Goal: Information Seeking & Learning: Learn about a topic

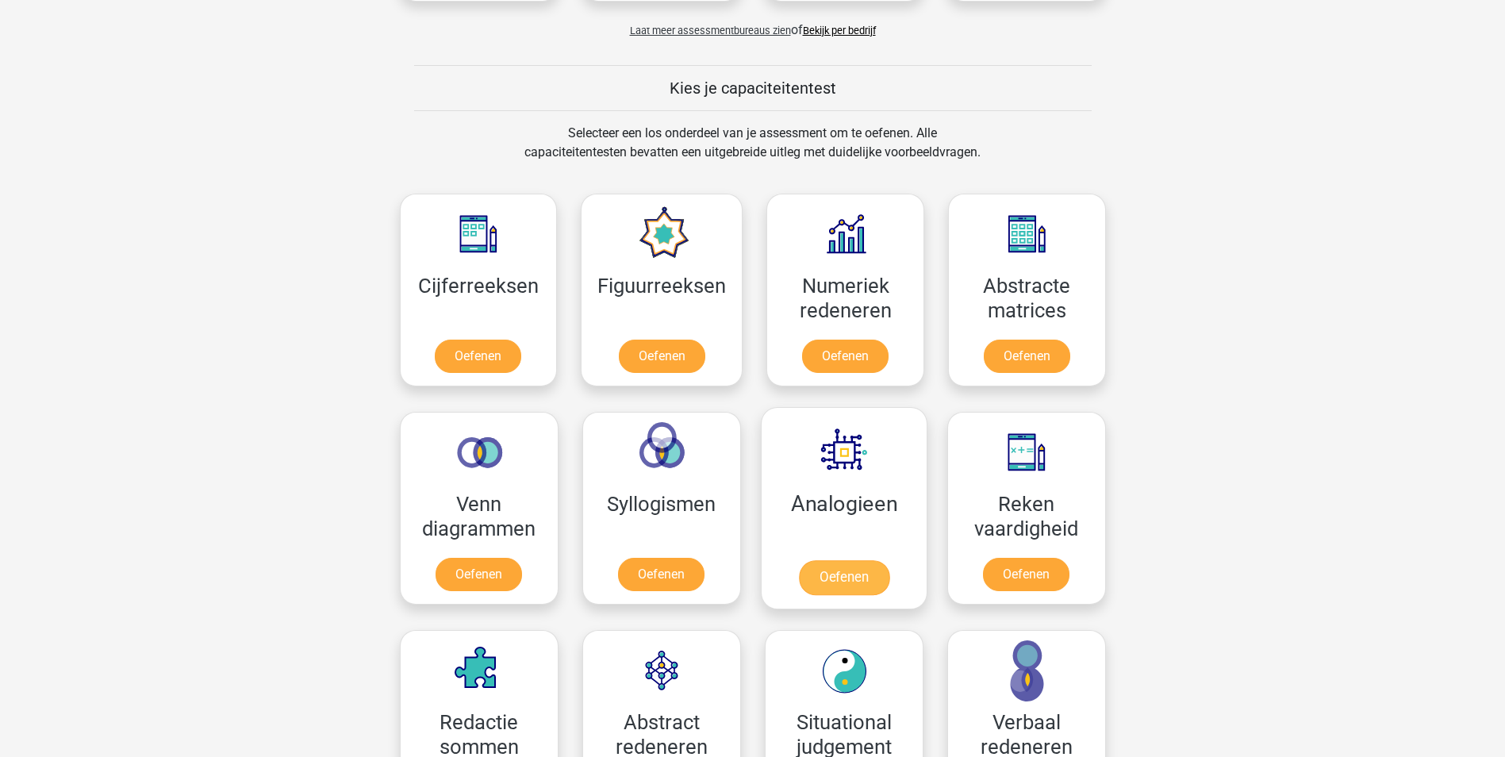
scroll to position [555, 0]
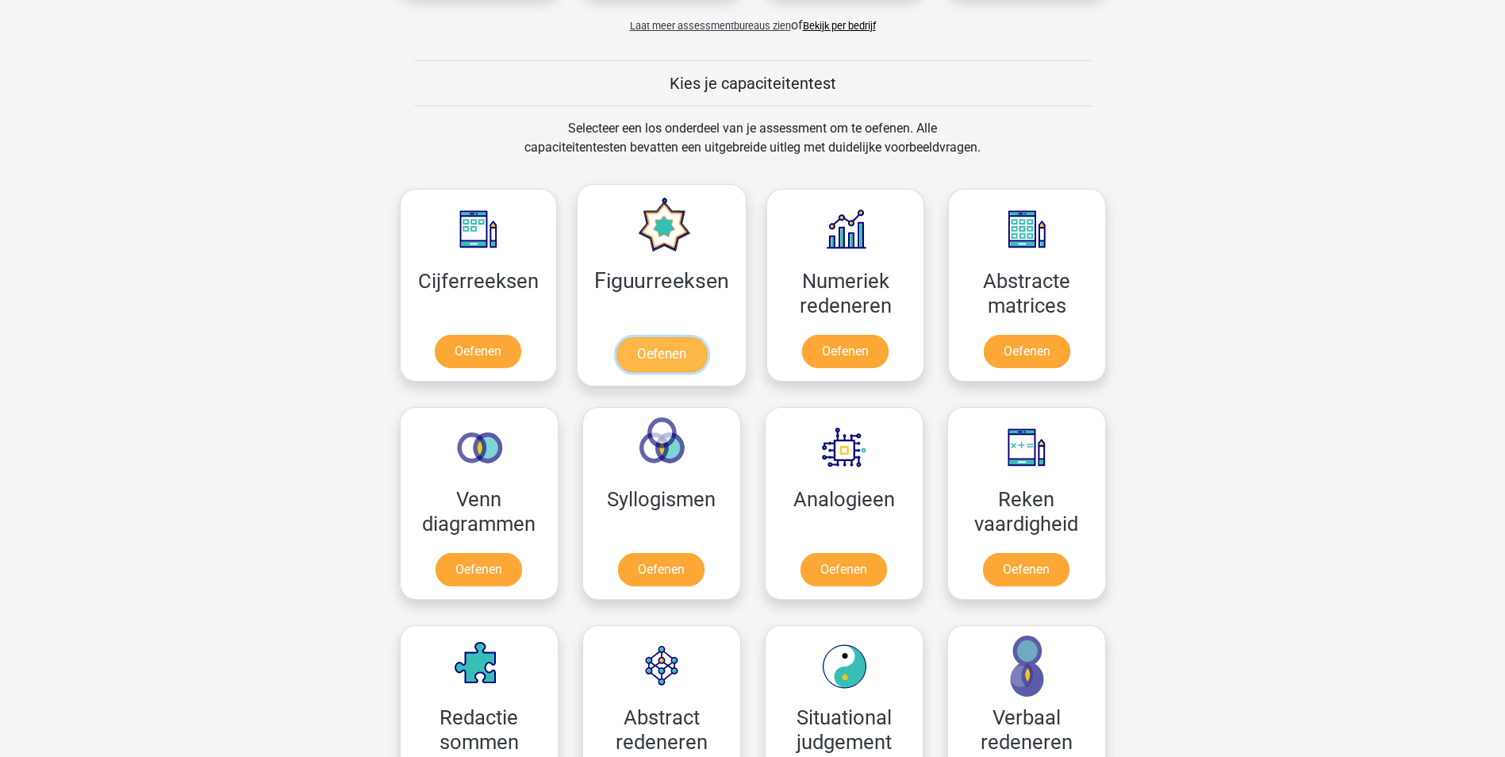
click at [665, 337] on link "Oefenen" at bounding box center [661, 354] width 90 height 35
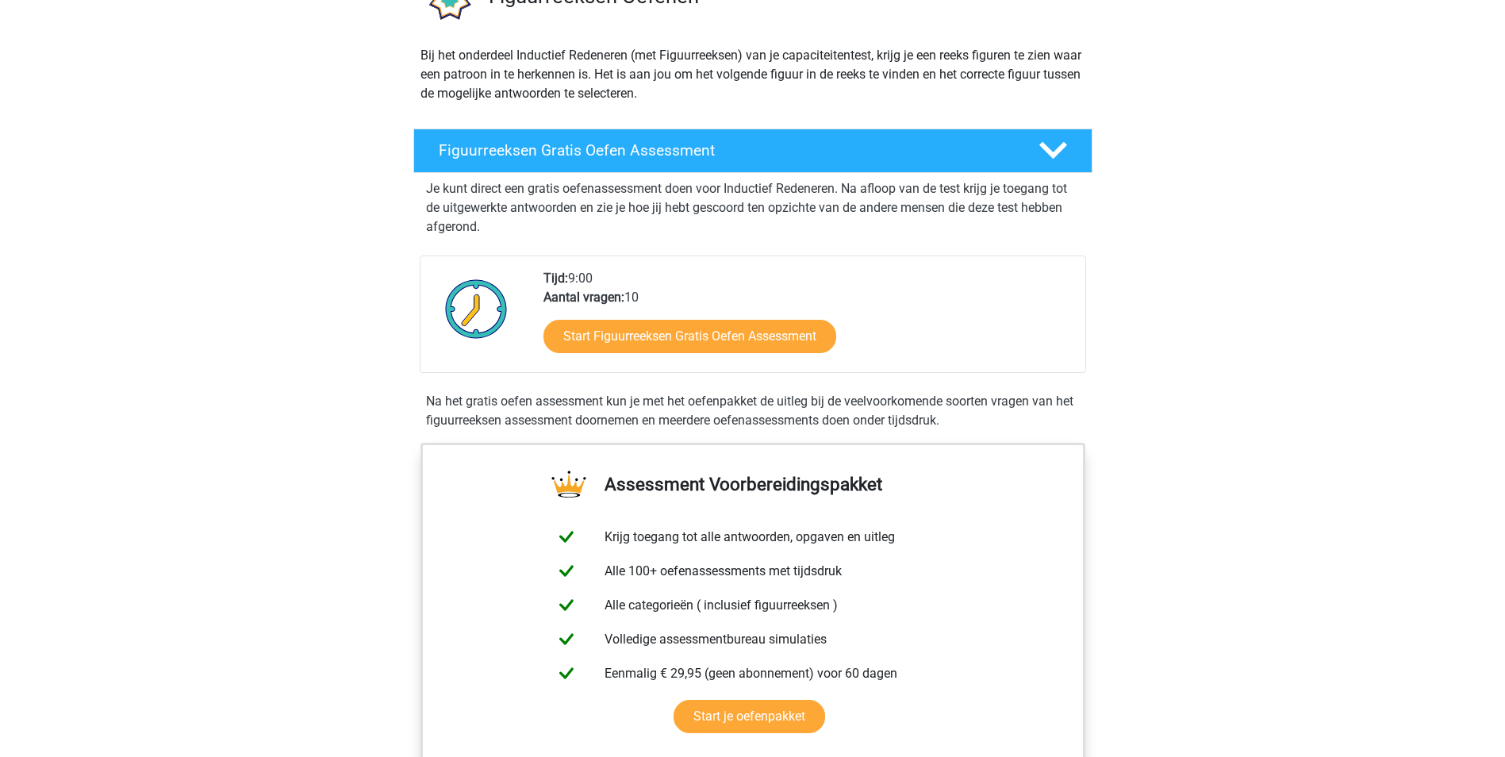
scroll to position [159, 0]
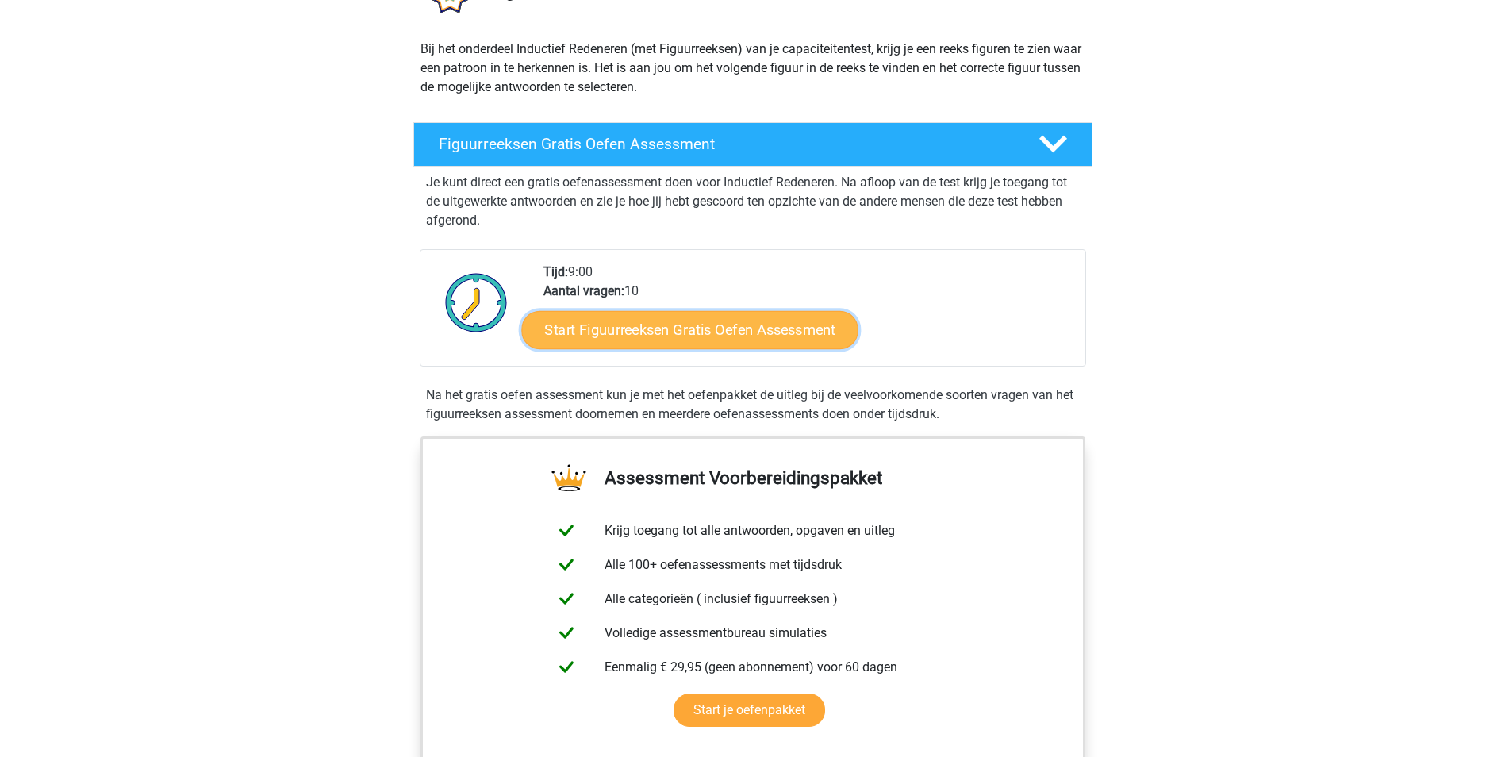
click at [724, 318] on link "Start Figuurreeksen Gratis Oefen Assessment" at bounding box center [689, 329] width 336 height 38
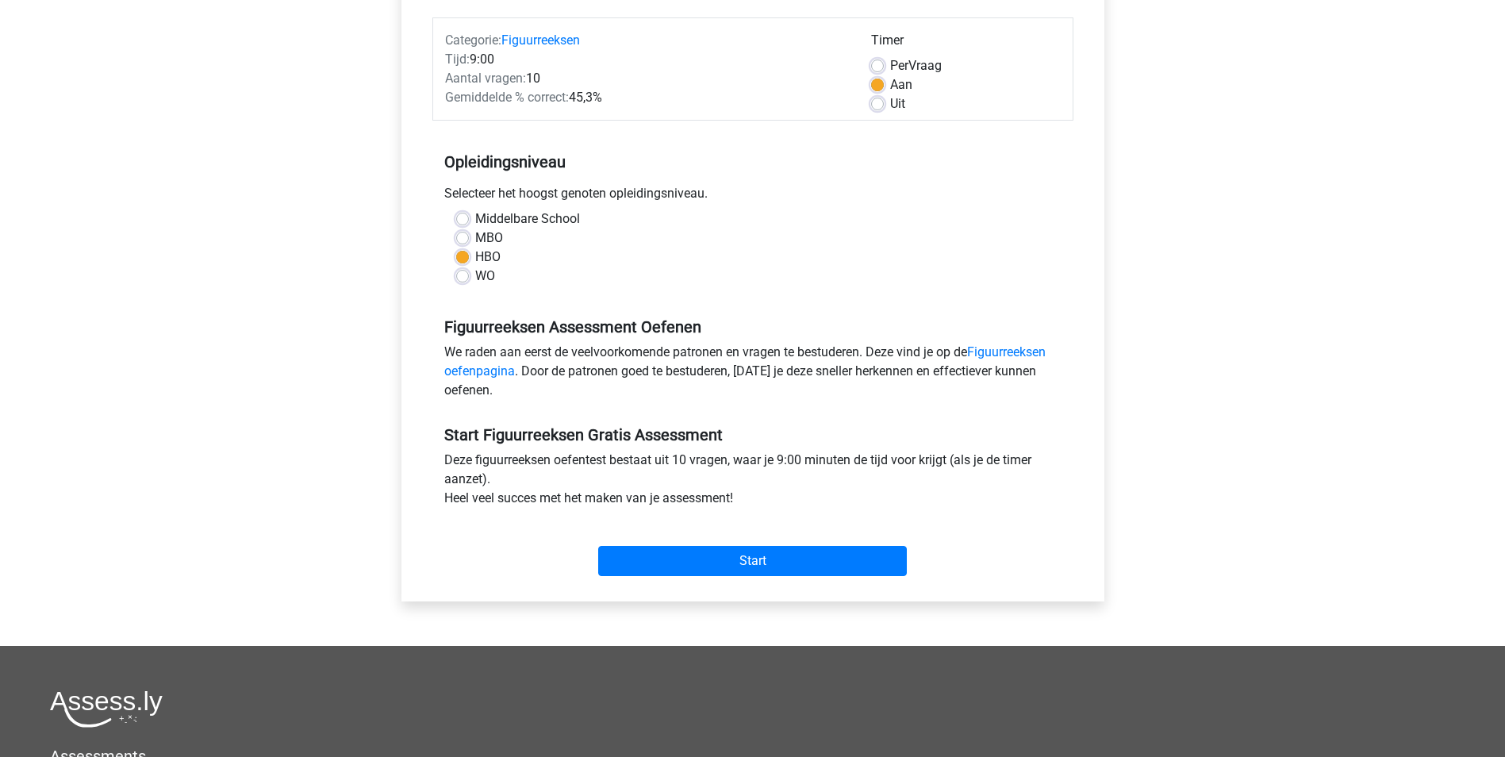
scroll to position [397, 0]
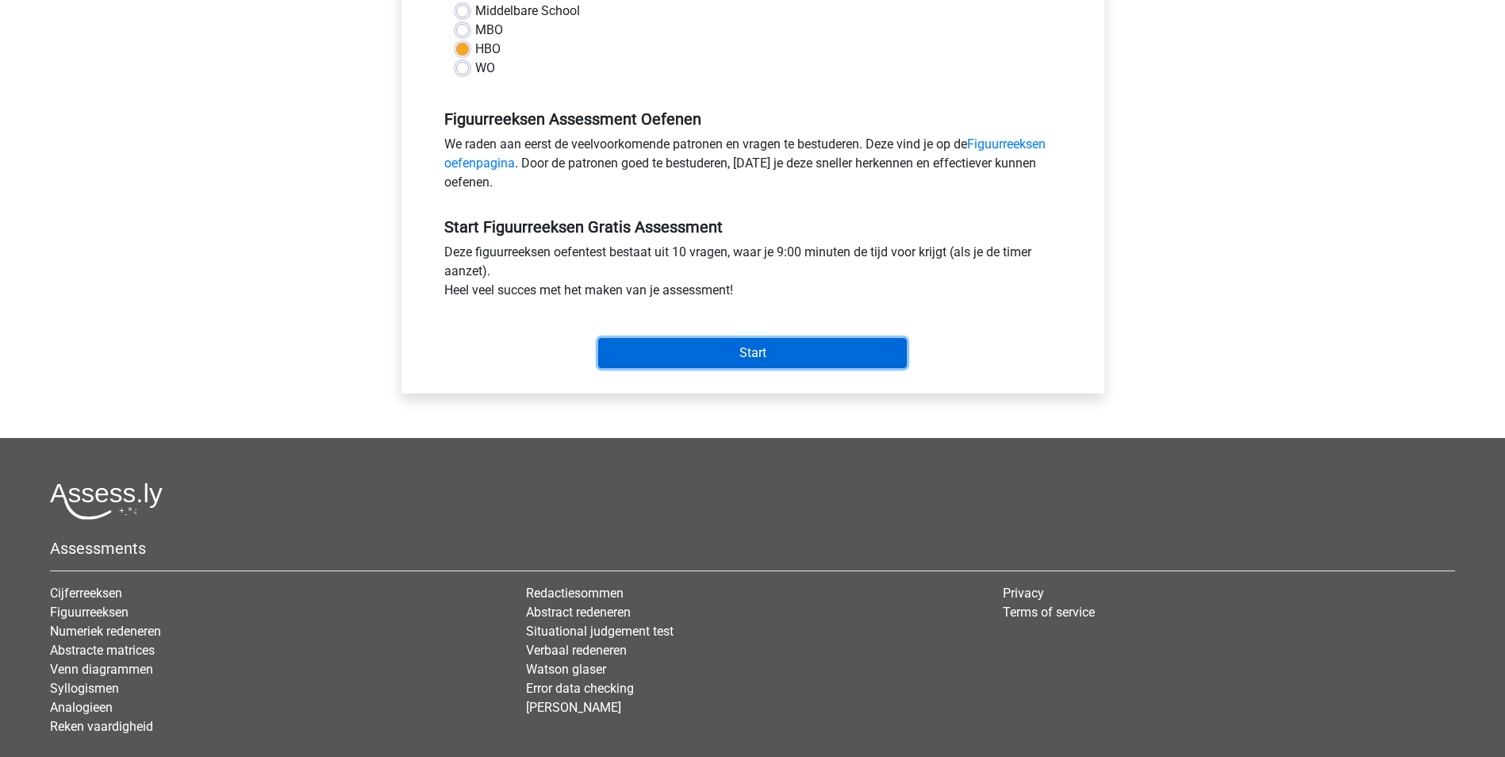
click at [780, 340] on input "Start" at bounding box center [752, 353] width 309 height 30
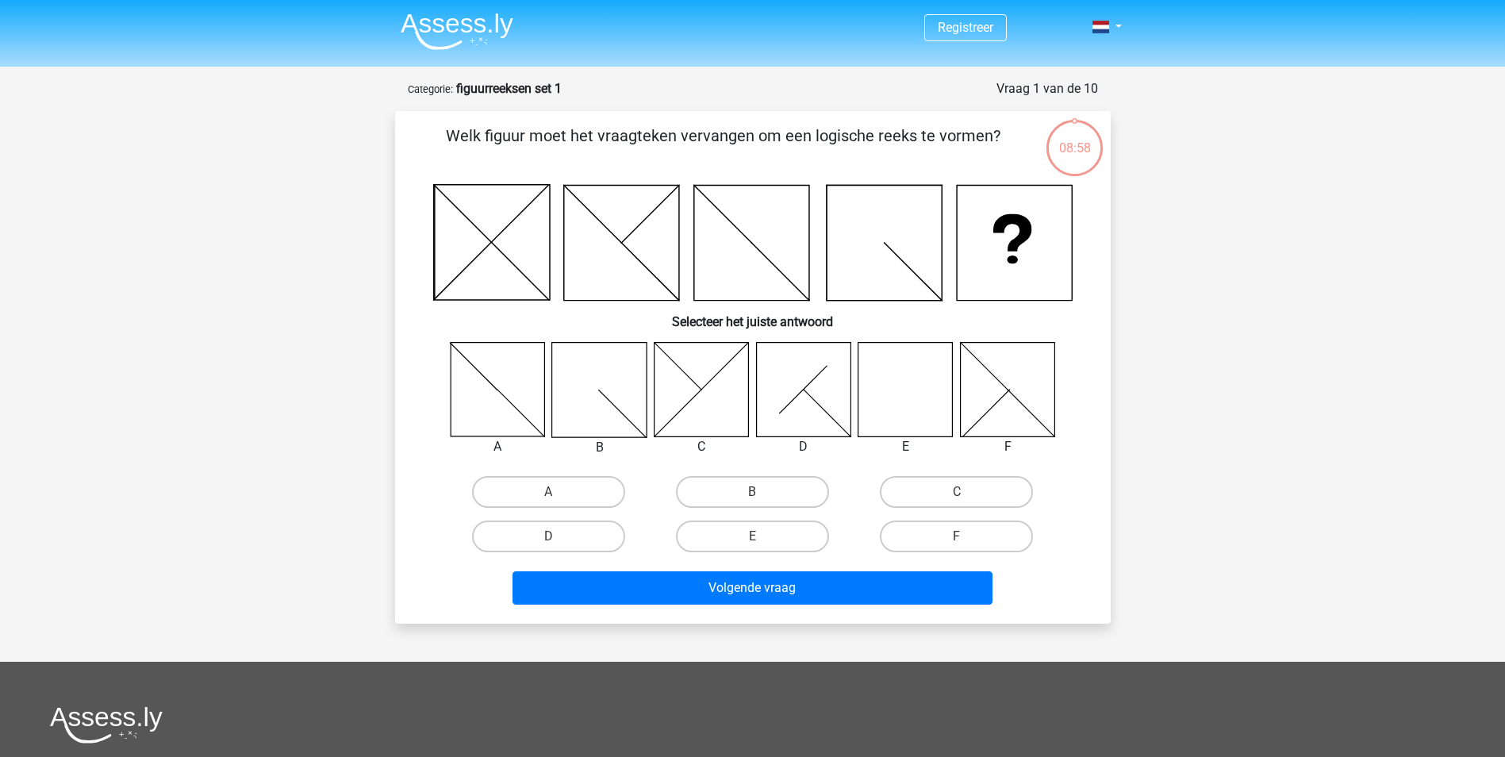
click at [909, 390] on icon at bounding box center [905, 389] width 94 height 94
click at [746, 538] on label "E" at bounding box center [752, 536] width 153 height 32
click at [752, 538] on input "E" at bounding box center [757, 541] width 10 height 10
radio input "true"
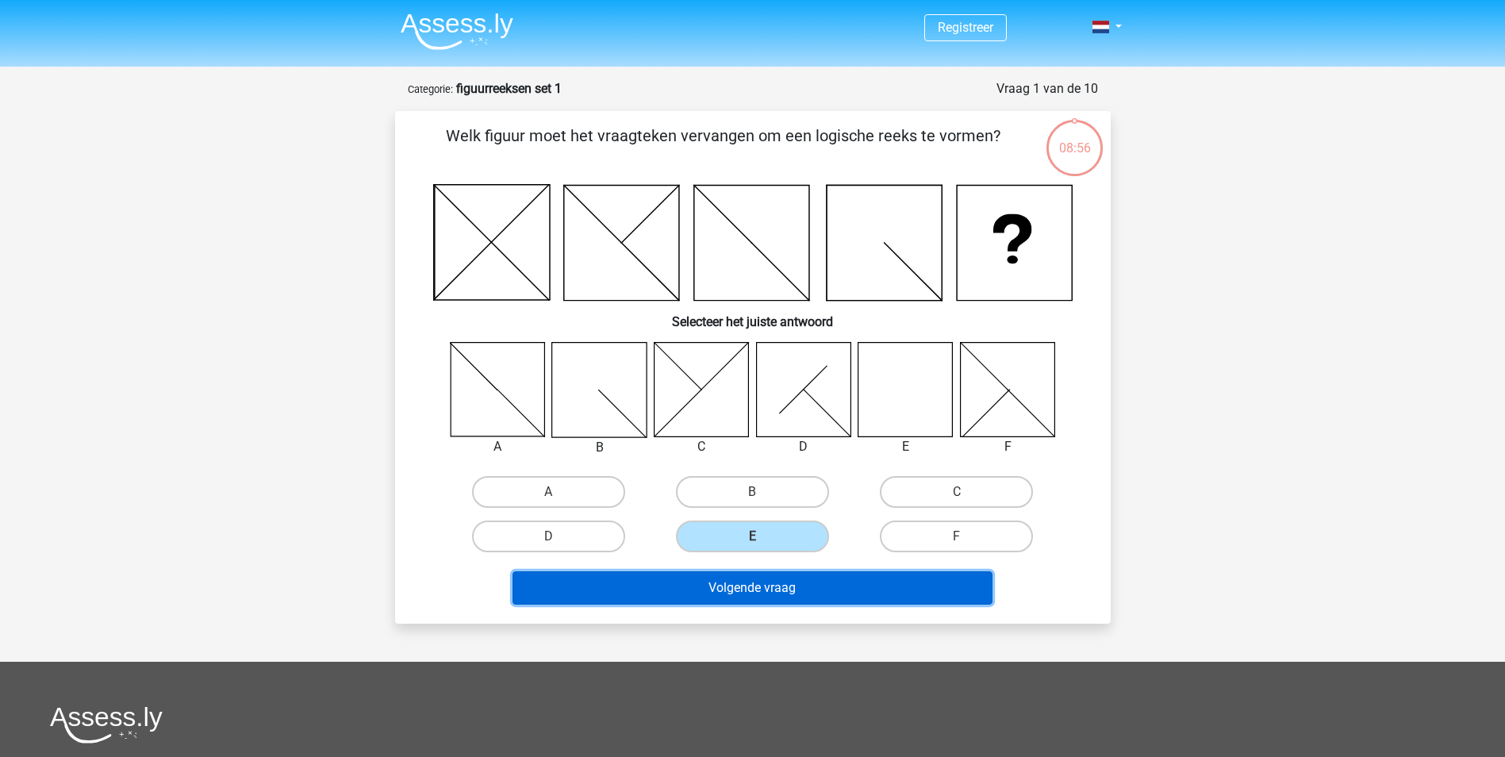
click at [748, 592] on button "Volgende vraag" at bounding box center [752, 587] width 480 height 33
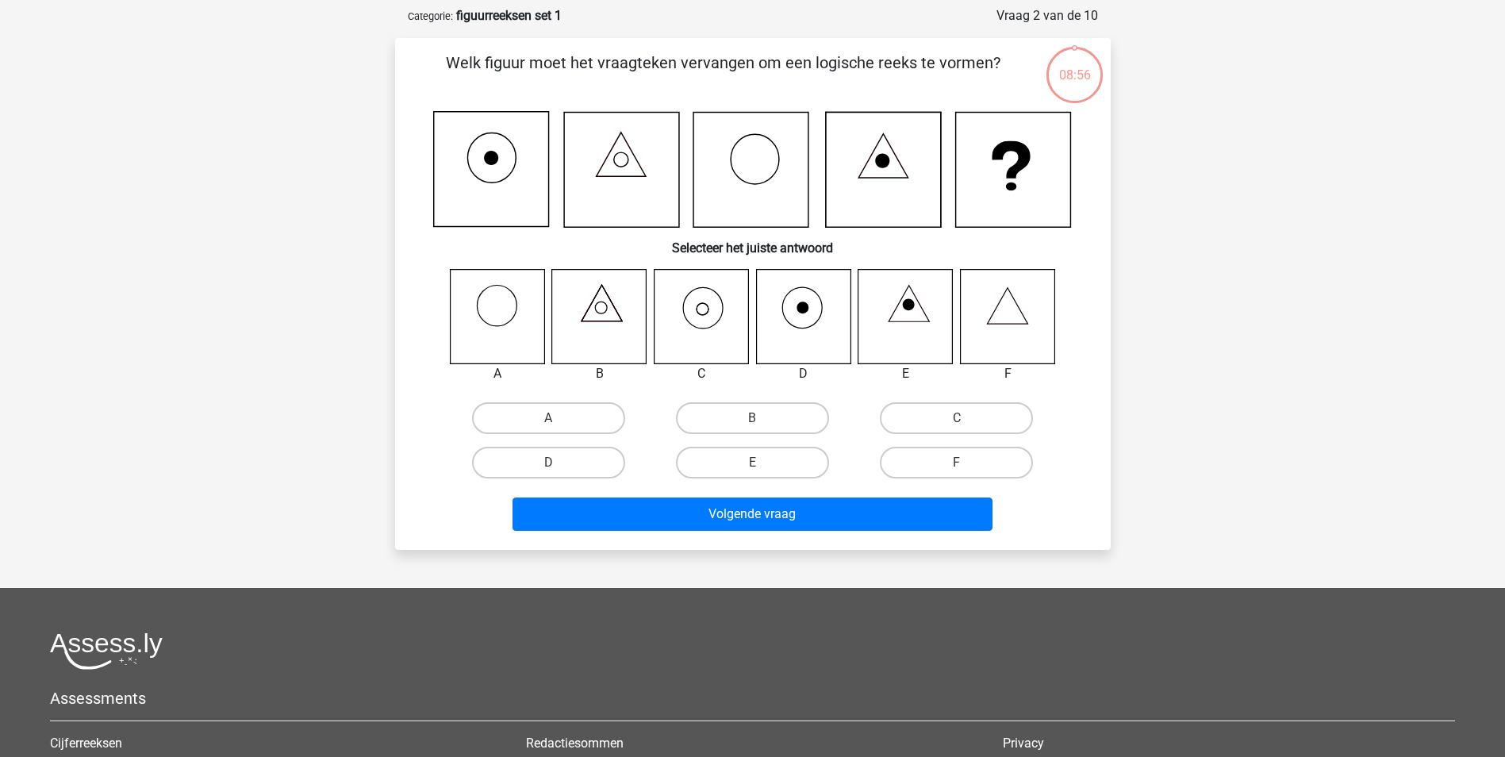
scroll to position [79, 0]
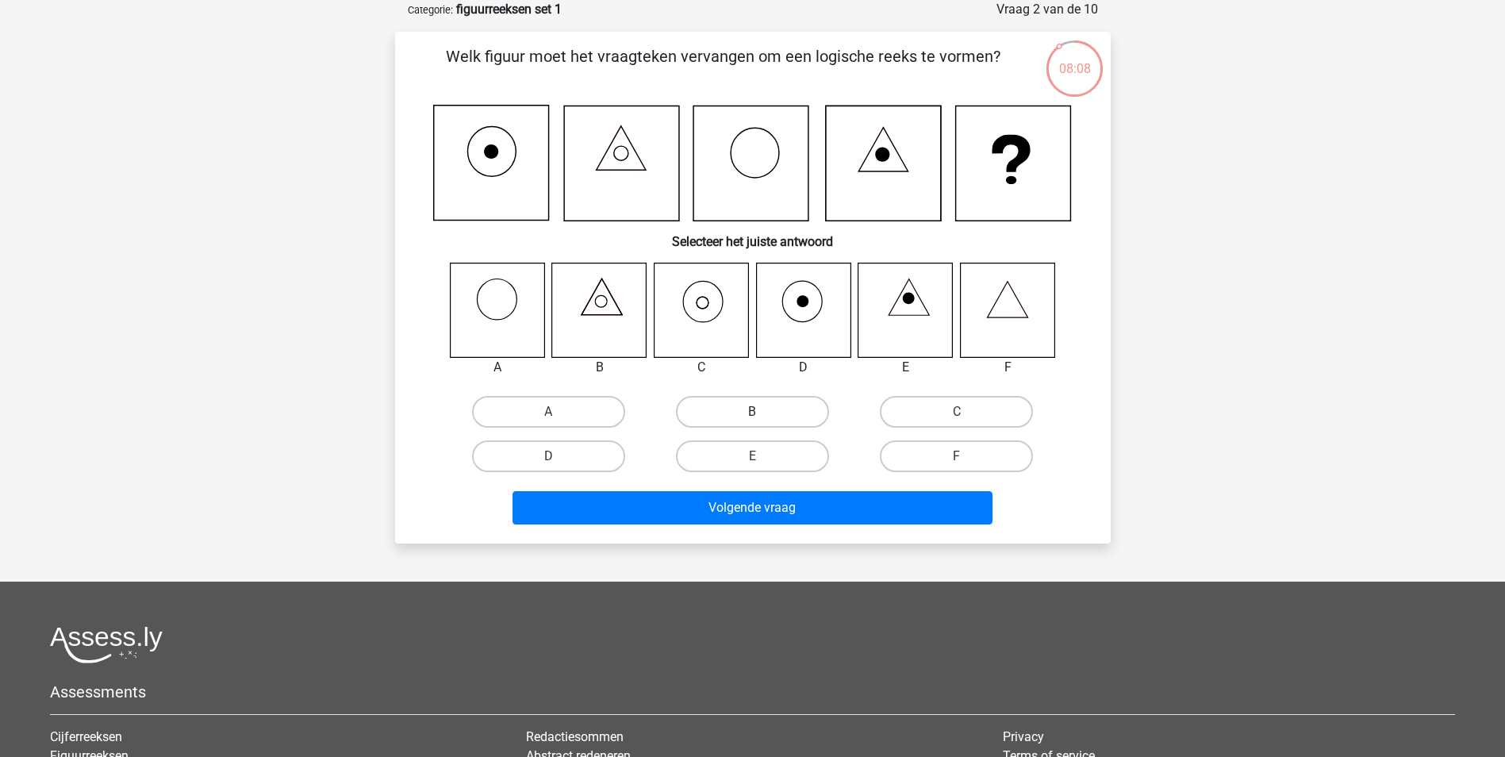
click at [734, 406] on label "B" at bounding box center [752, 412] width 153 height 32
click at [752, 412] on input "B" at bounding box center [757, 417] width 10 height 10
radio input "true"
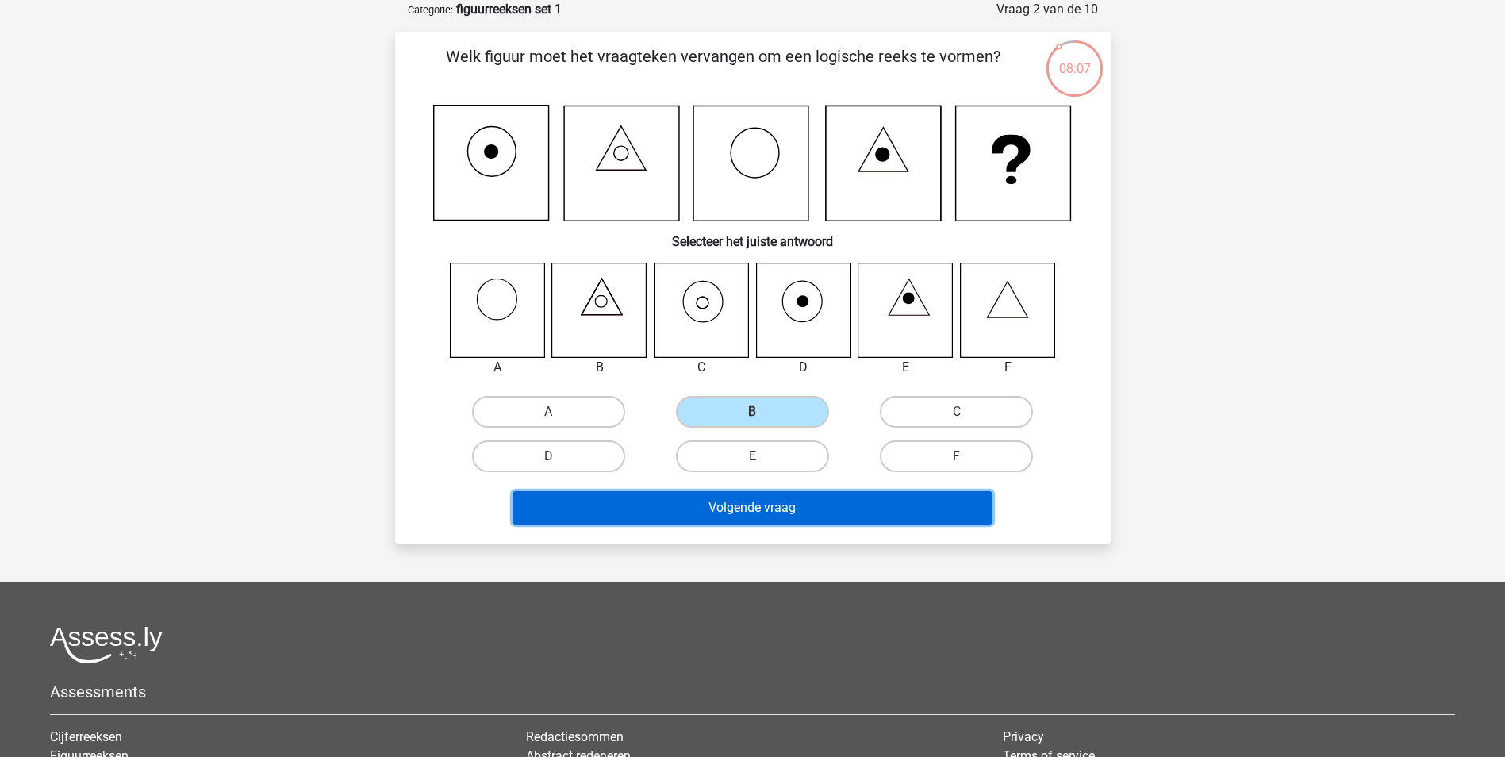
click at [783, 505] on button "Volgende vraag" at bounding box center [752, 507] width 480 height 33
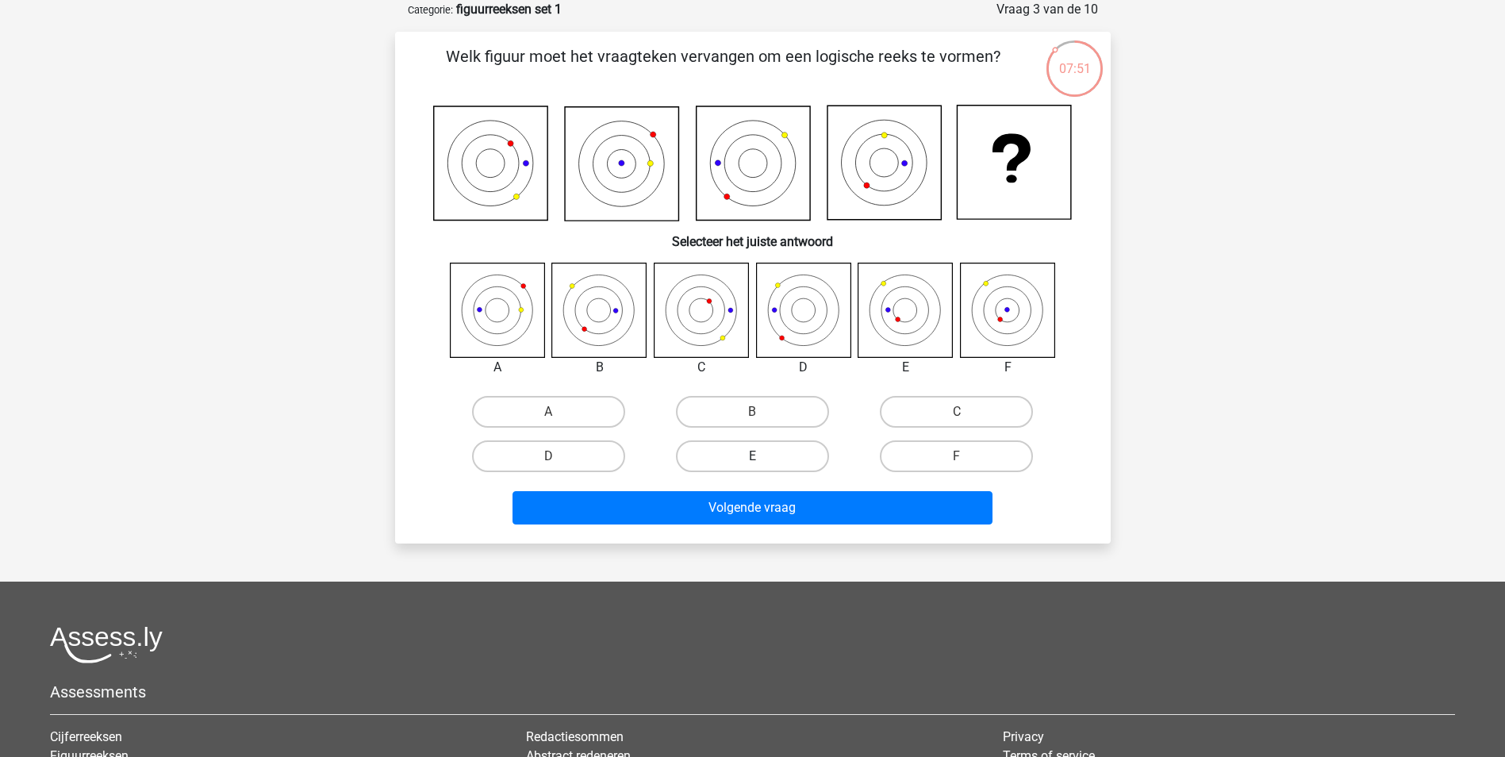
click at [789, 461] on label "E" at bounding box center [752, 456] width 153 height 32
click at [762, 461] on input "E" at bounding box center [757, 461] width 10 height 10
radio input "true"
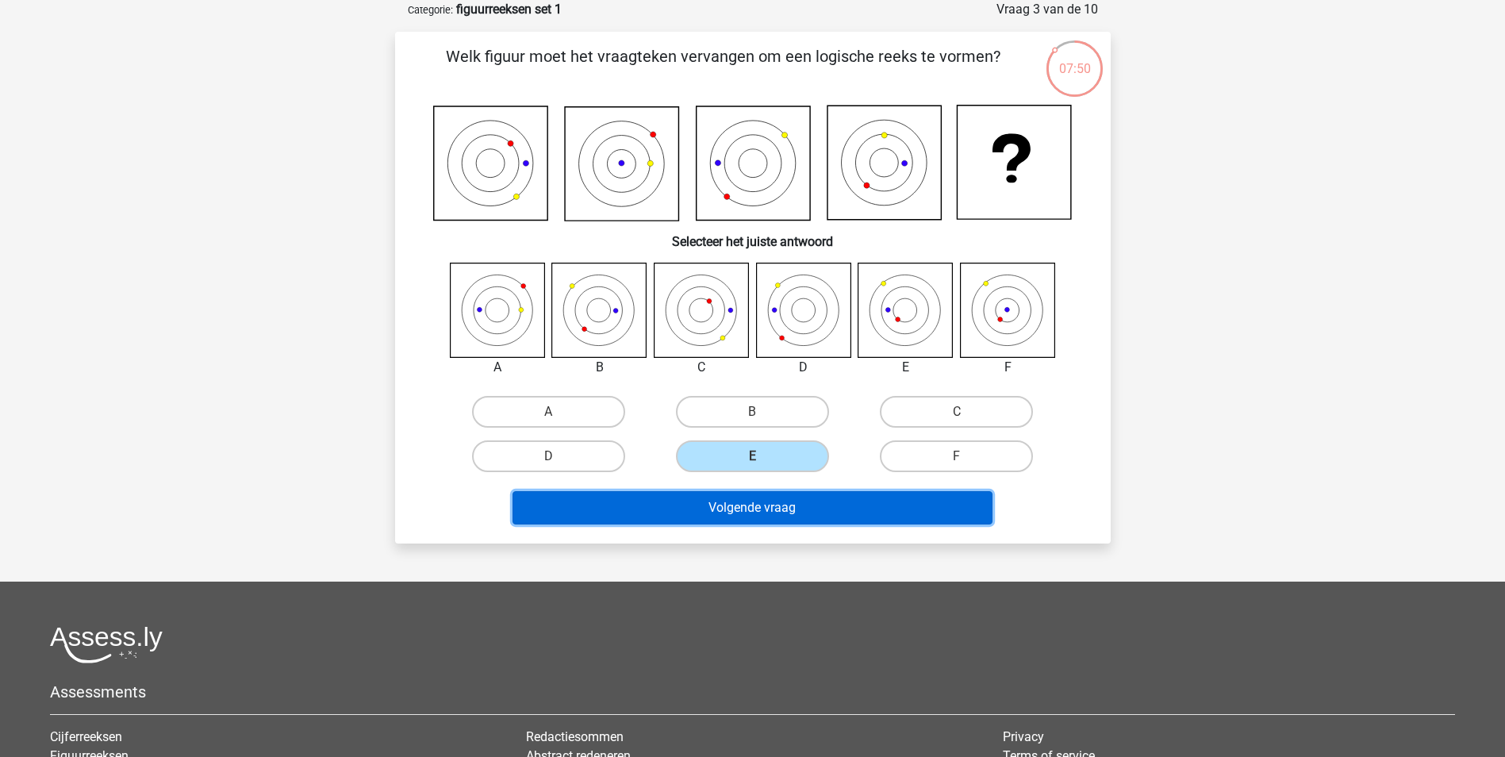
click at [795, 513] on button "Volgende vraag" at bounding box center [752, 507] width 480 height 33
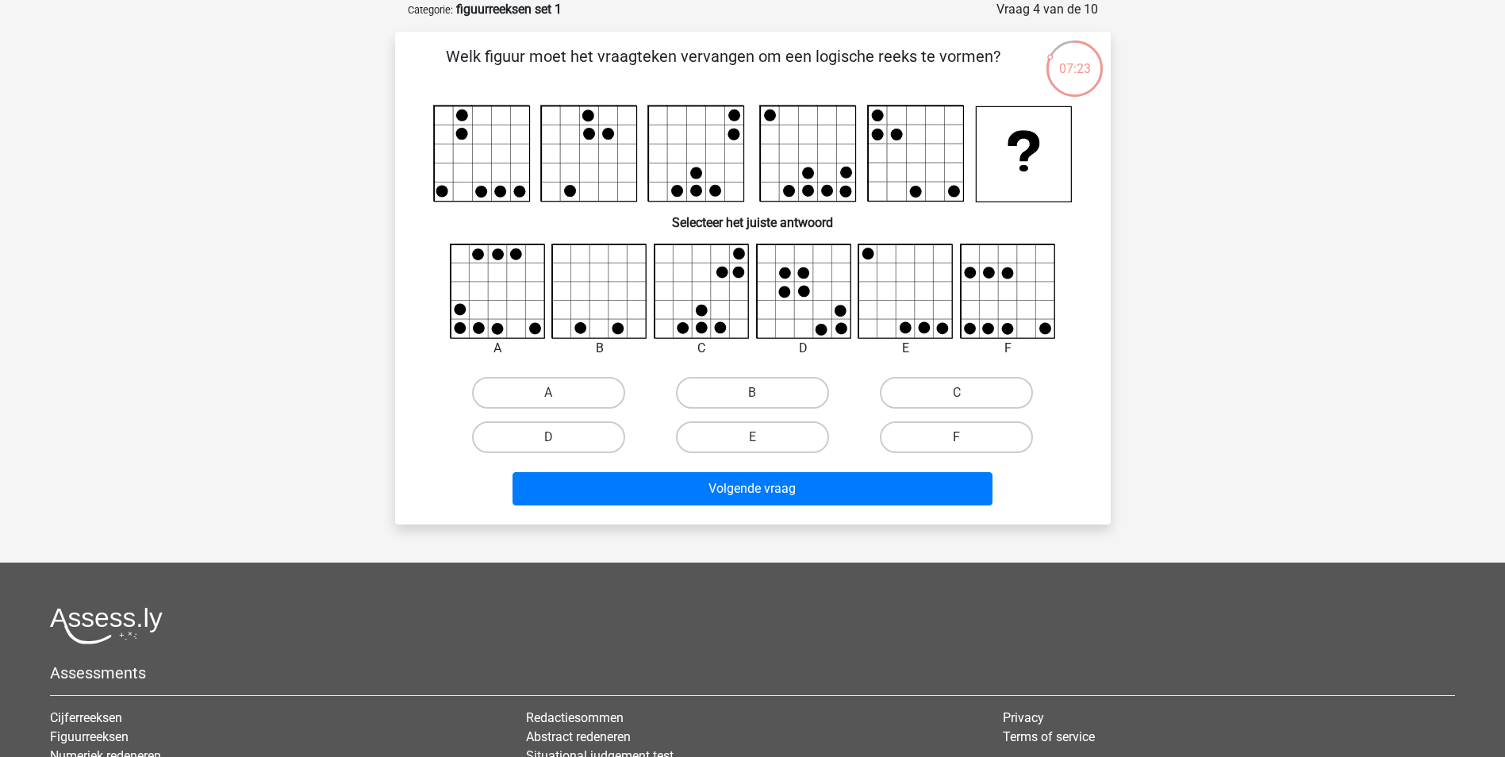
click at [983, 443] on label "F" at bounding box center [956, 437] width 153 height 32
click at [967, 443] on input "F" at bounding box center [962, 442] width 10 height 10
radio input "true"
click at [880, 509] on div "Volgende vraag" at bounding box center [753, 492] width 612 height 40
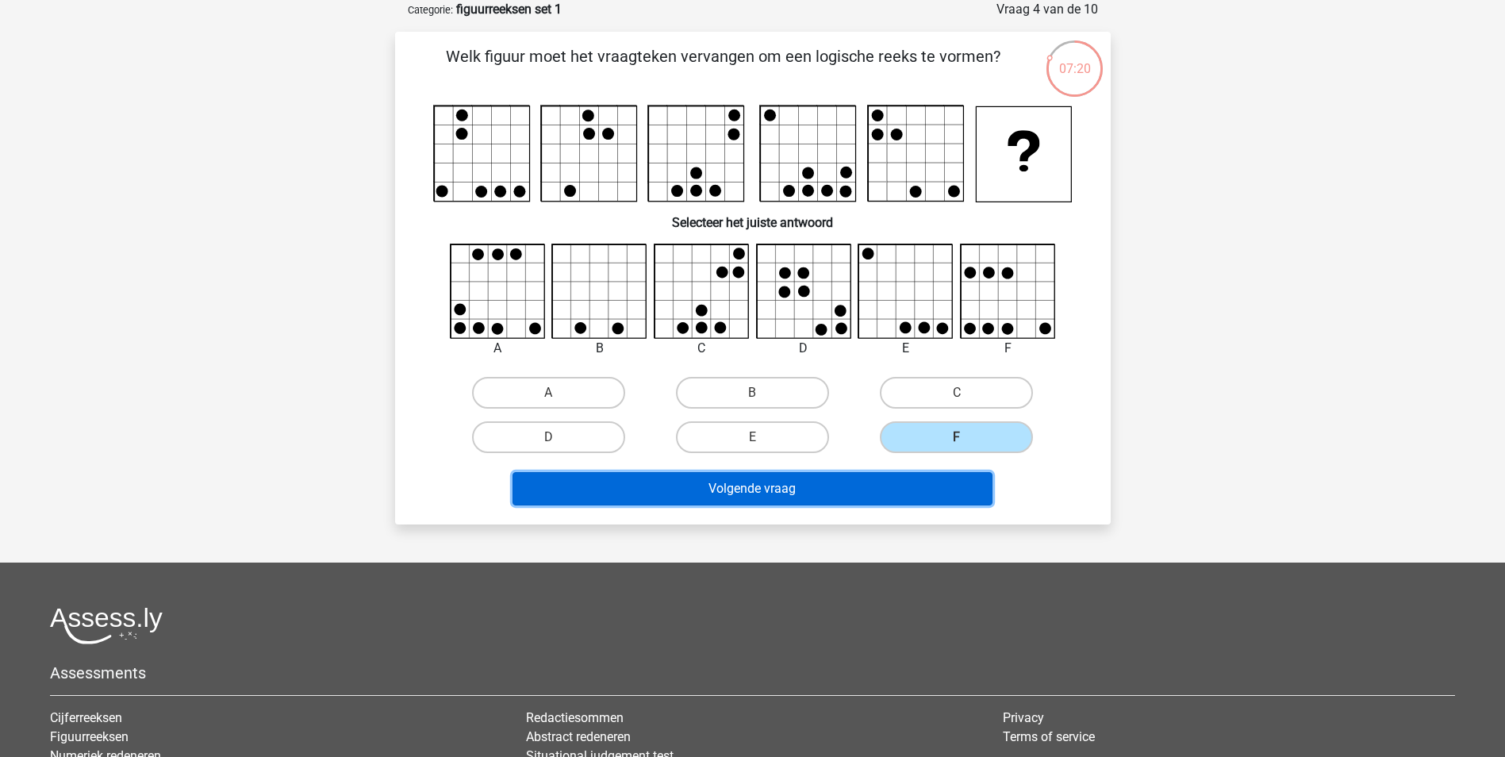
click at [885, 500] on button "Volgende vraag" at bounding box center [752, 488] width 480 height 33
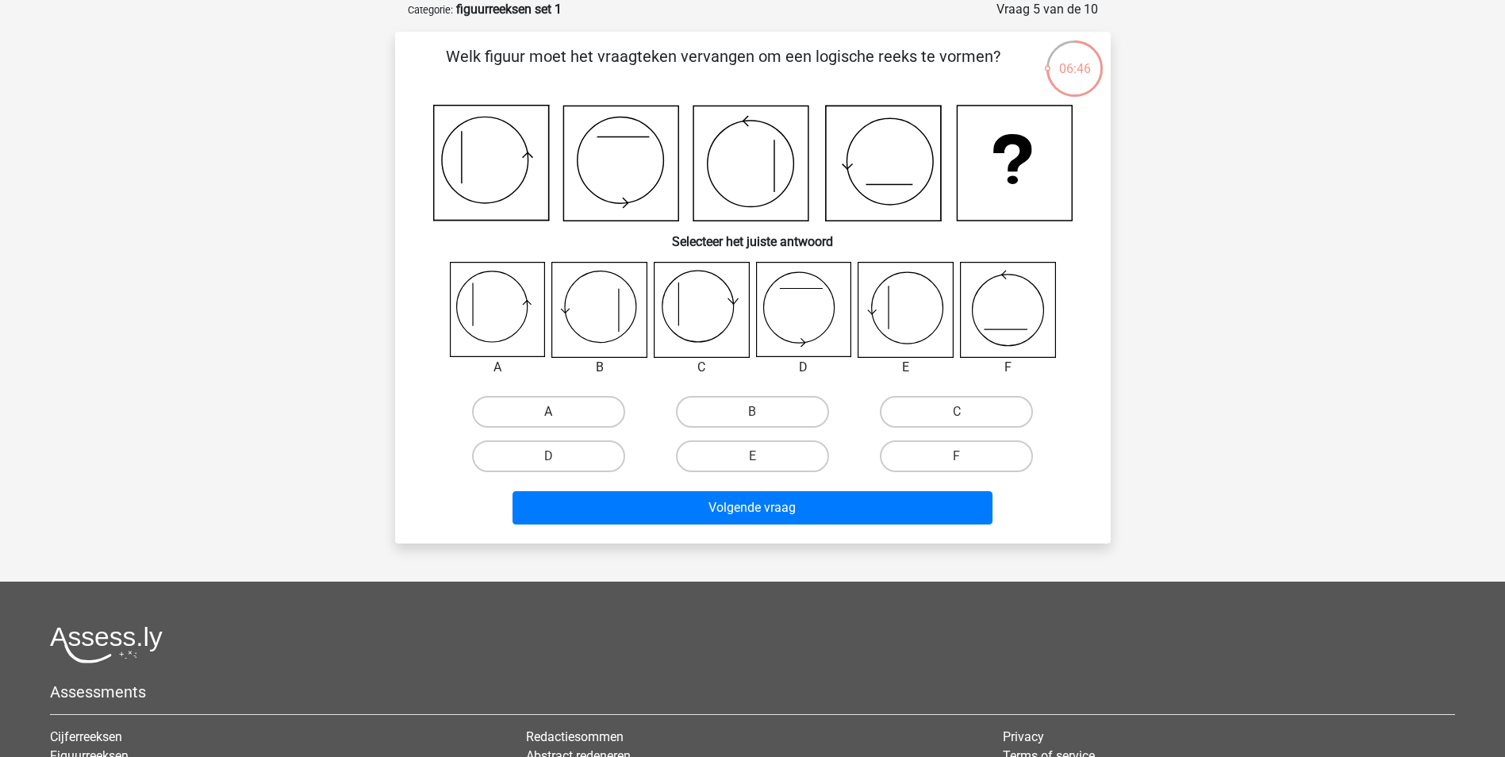
click at [551, 401] on label "A" at bounding box center [548, 412] width 153 height 32
click at [551, 412] on input "A" at bounding box center [553, 417] width 10 height 10
radio input "true"
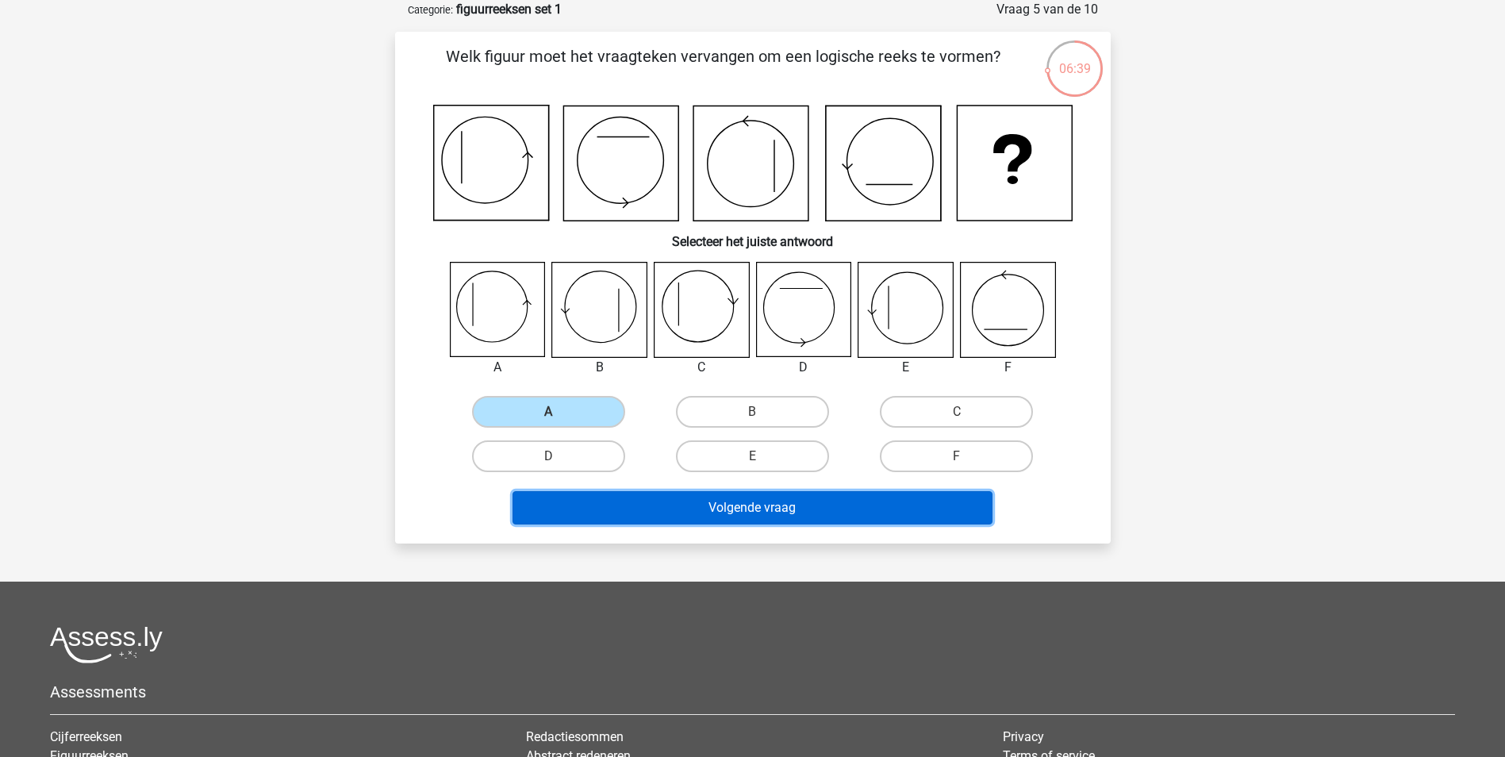
click at [900, 505] on button "Volgende vraag" at bounding box center [752, 507] width 480 height 33
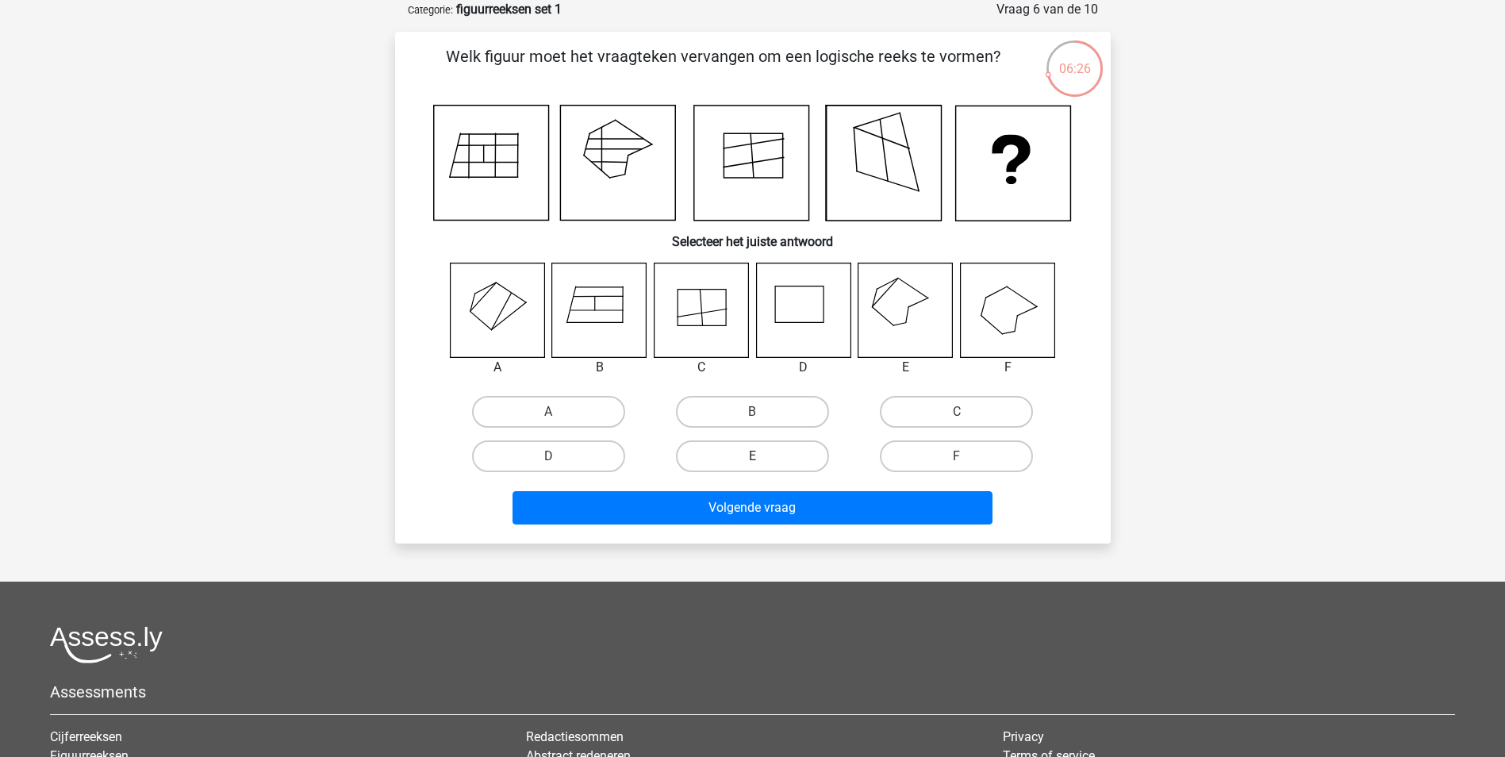
click at [767, 453] on label "E" at bounding box center [752, 456] width 153 height 32
click at [762, 456] on input "E" at bounding box center [757, 461] width 10 height 10
radio input "true"
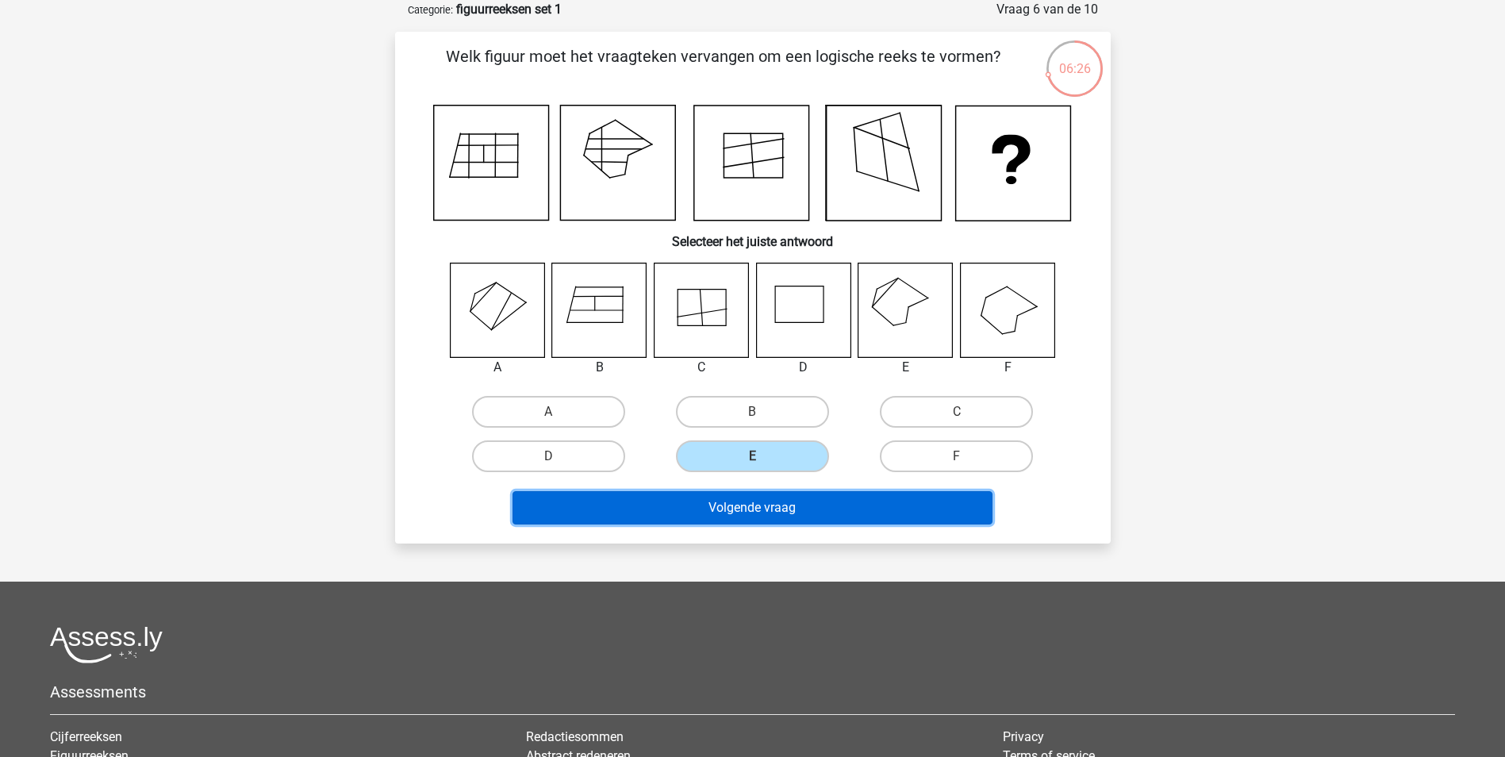
click at [780, 522] on button "Volgende vraag" at bounding box center [752, 507] width 480 height 33
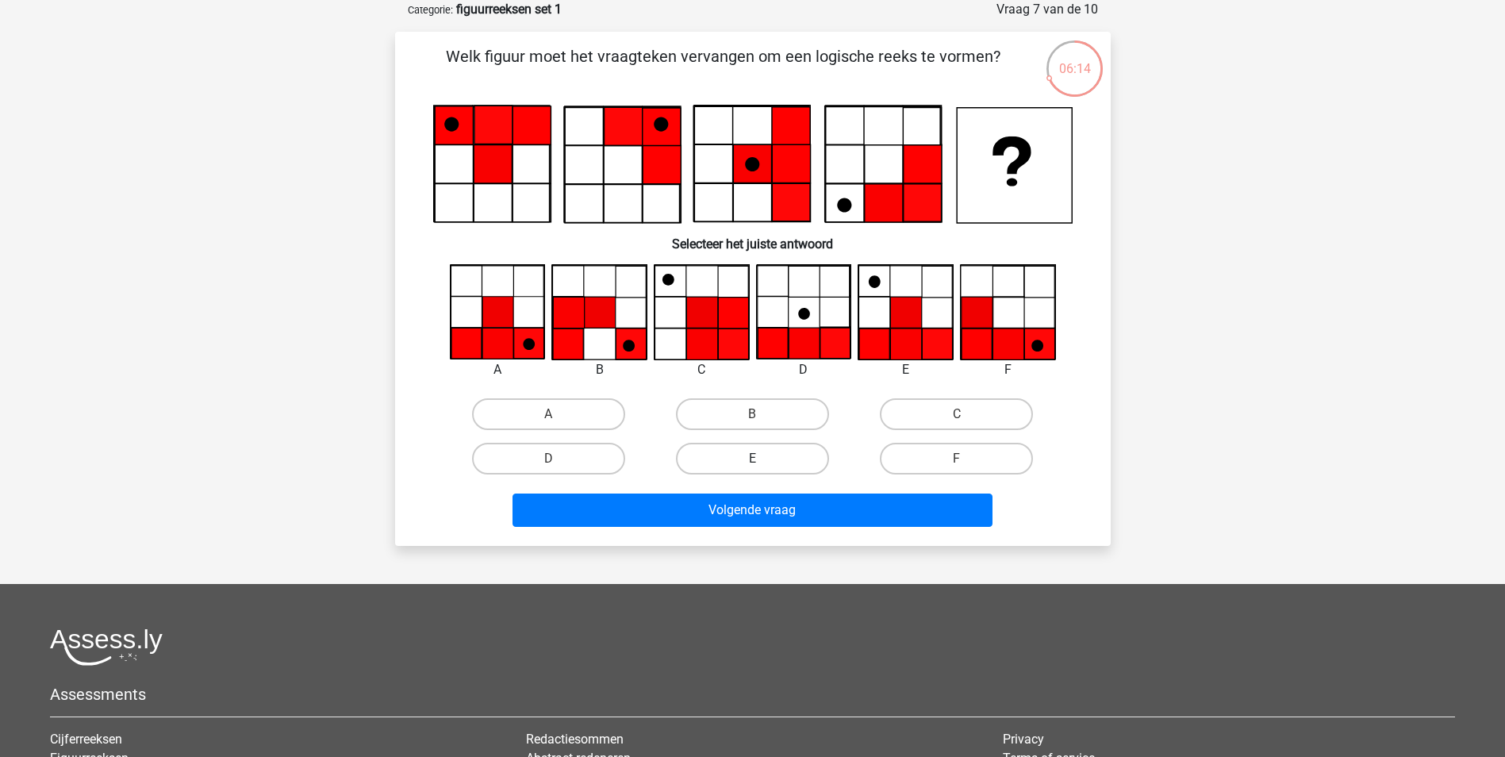
click at [781, 467] on label "E" at bounding box center [752, 459] width 153 height 32
click at [762, 467] on input "E" at bounding box center [757, 464] width 10 height 10
radio input "true"
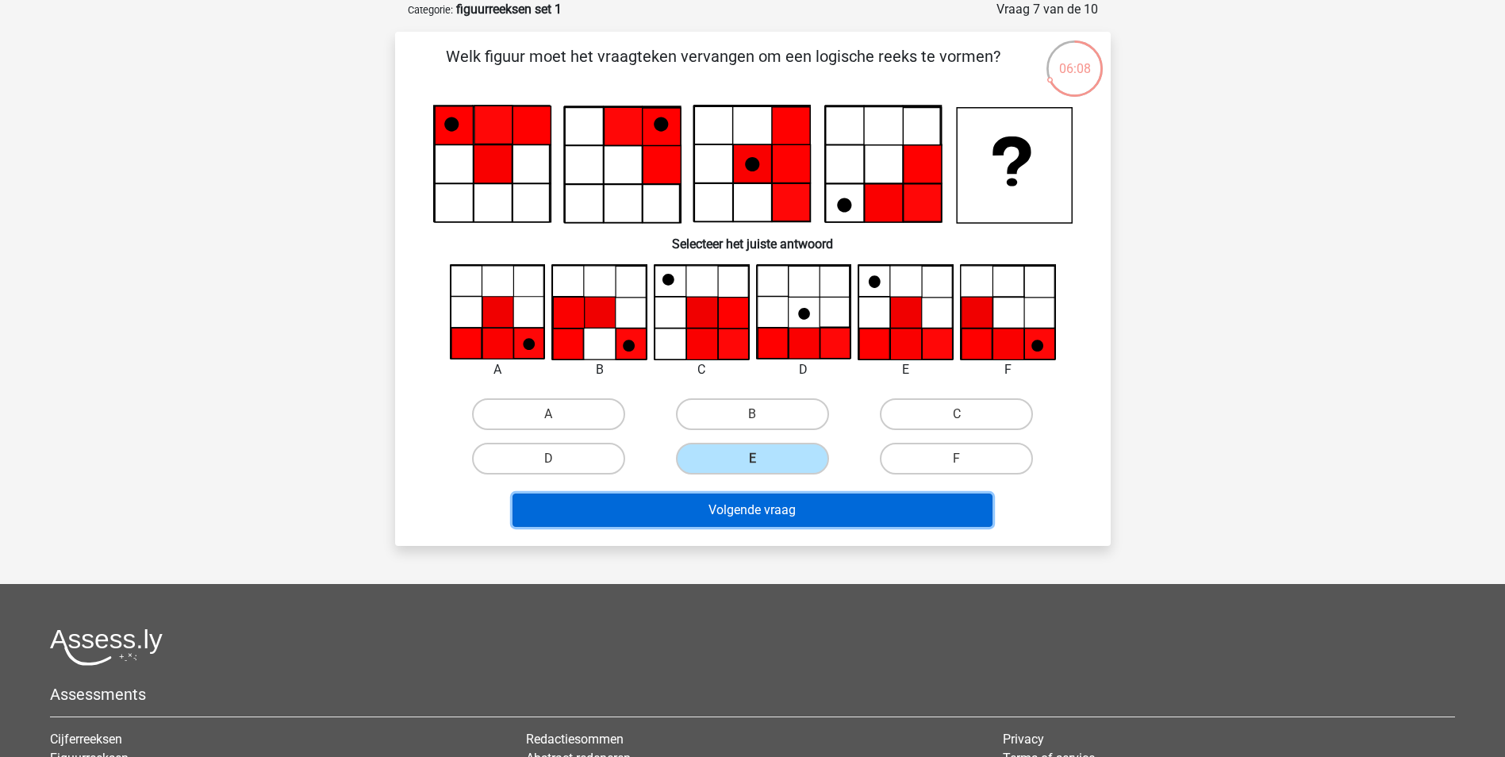
click at [948, 512] on button "Volgende vraag" at bounding box center [752, 509] width 480 height 33
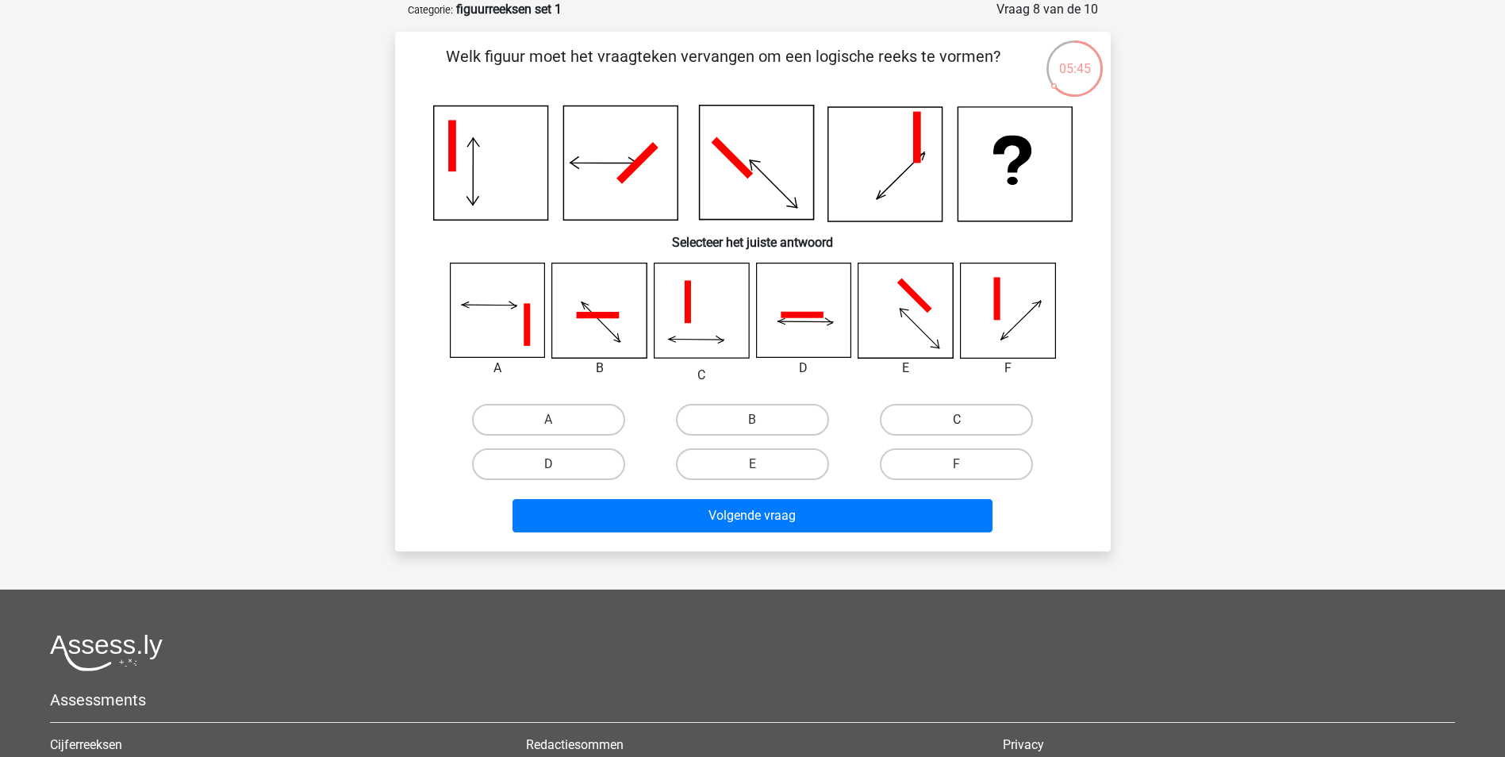
click at [964, 413] on label "C" at bounding box center [956, 420] width 153 height 32
click at [964, 420] on input "C" at bounding box center [962, 425] width 10 height 10
radio input "true"
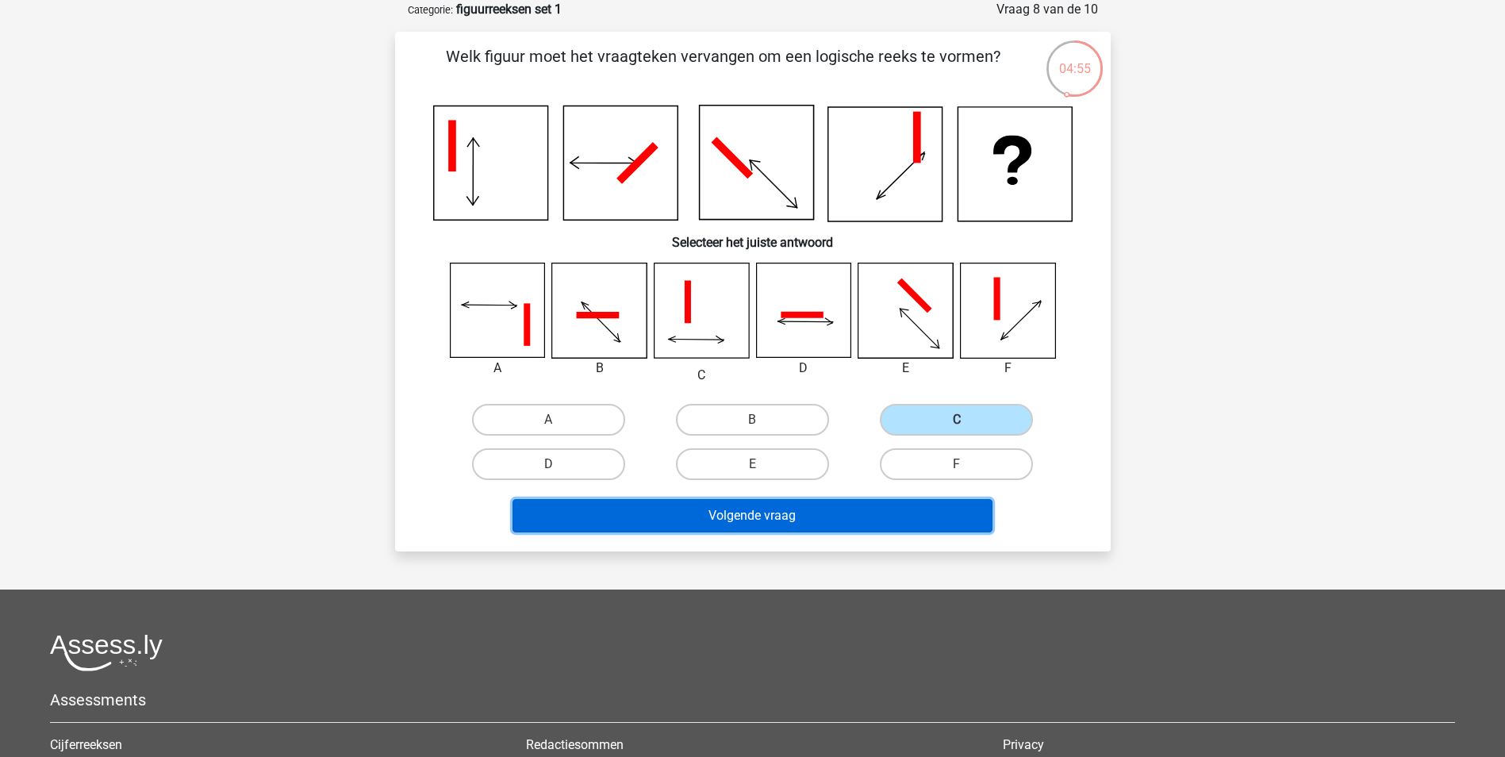
click at [927, 521] on button "Volgende vraag" at bounding box center [752, 515] width 480 height 33
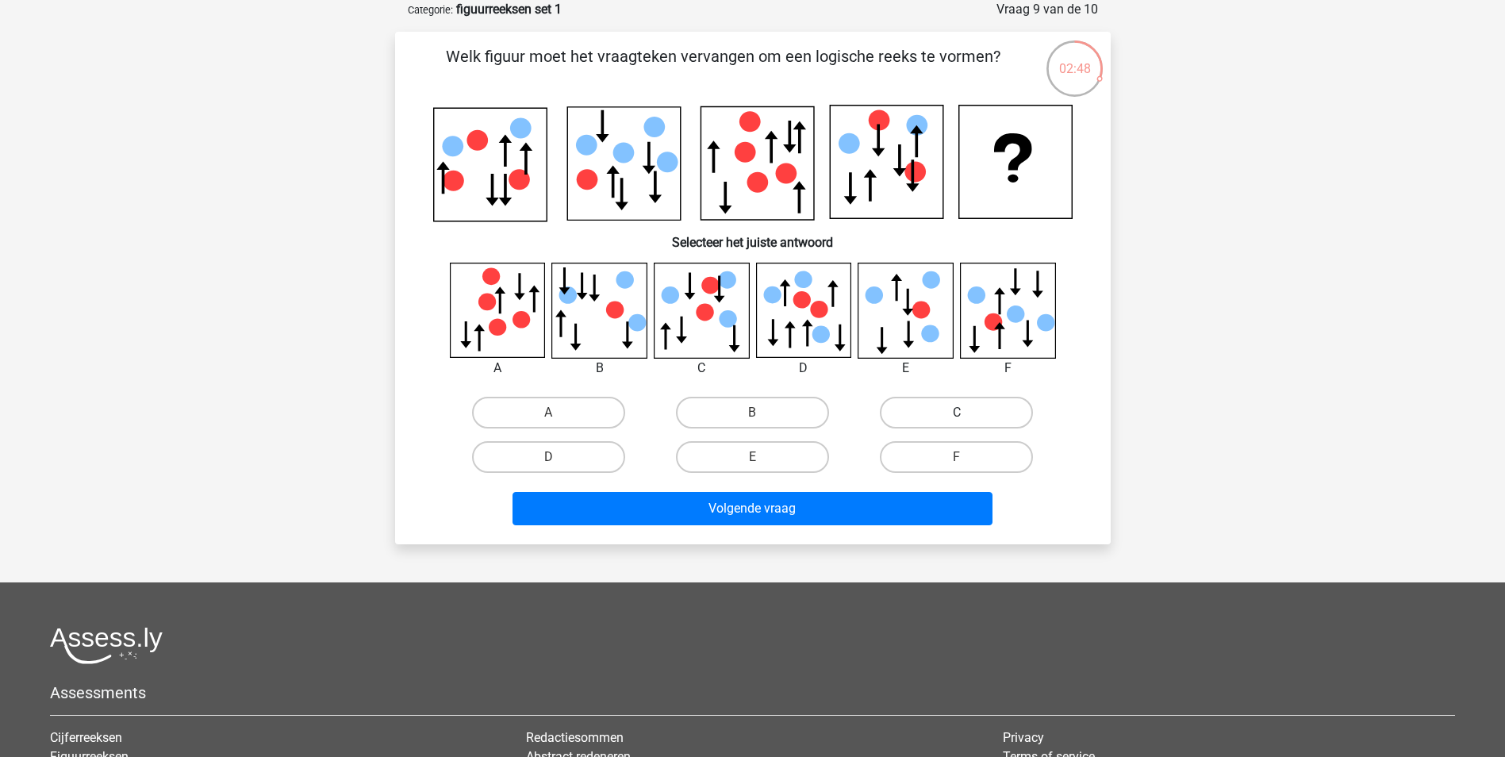
click at [903, 413] on label "C" at bounding box center [956, 413] width 153 height 32
click at [957, 413] on input "C" at bounding box center [962, 418] width 10 height 10
radio input "true"
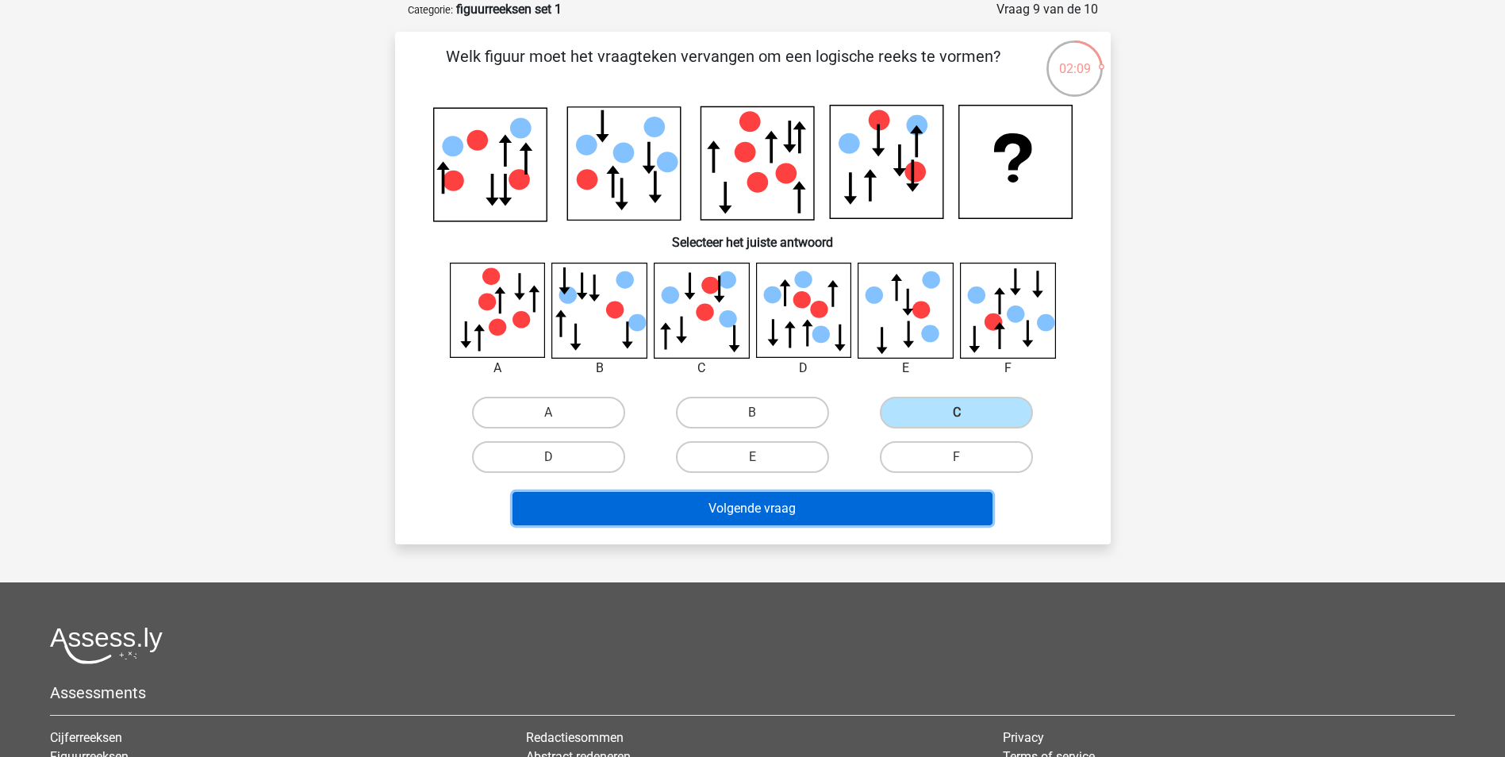
click at [914, 509] on button "Volgende vraag" at bounding box center [752, 508] width 480 height 33
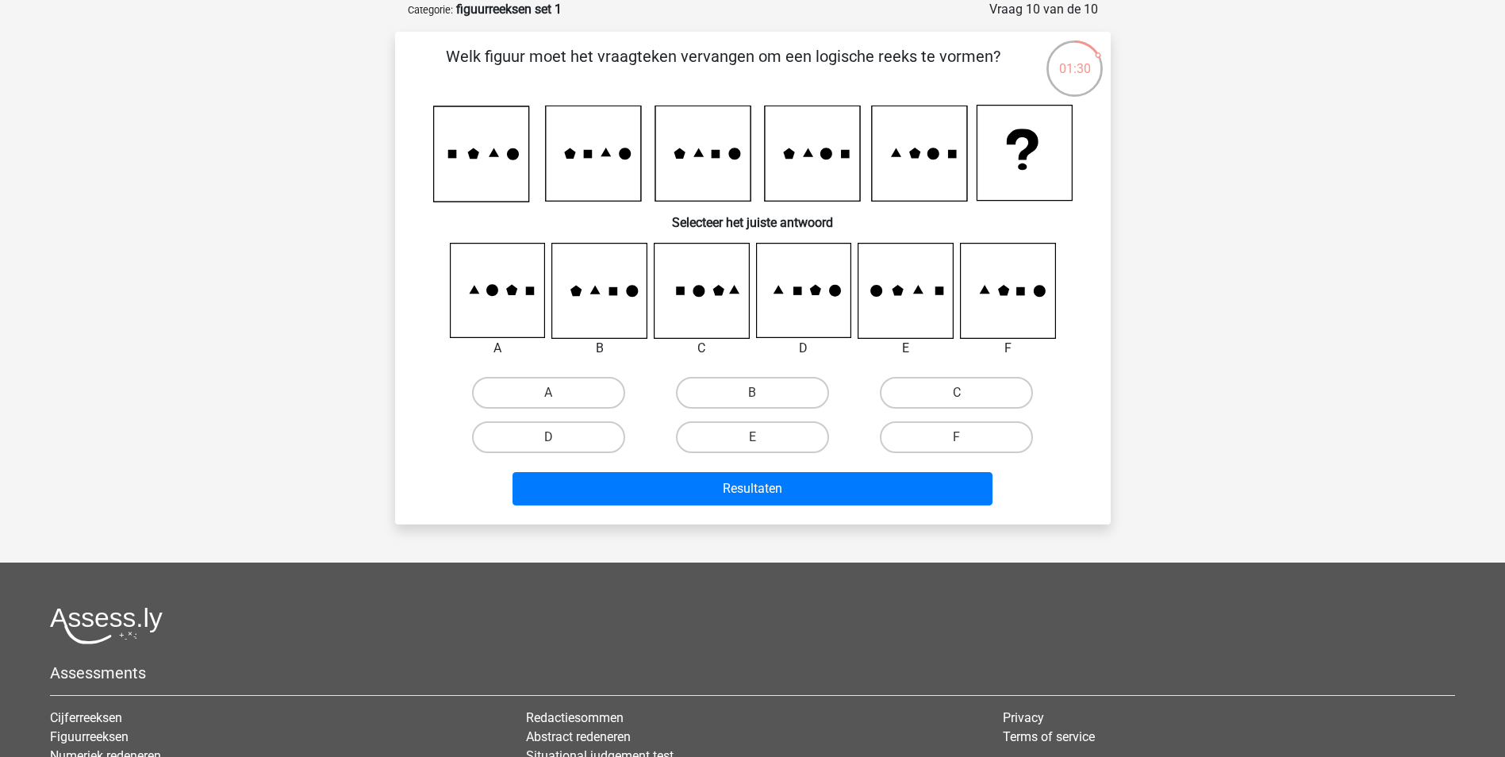
click at [551, 397] on input "A" at bounding box center [553, 398] width 10 height 10
radio input "true"
click at [977, 439] on label "F" at bounding box center [956, 437] width 153 height 32
click at [967, 439] on input "F" at bounding box center [962, 442] width 10 height 10
radio input "true"
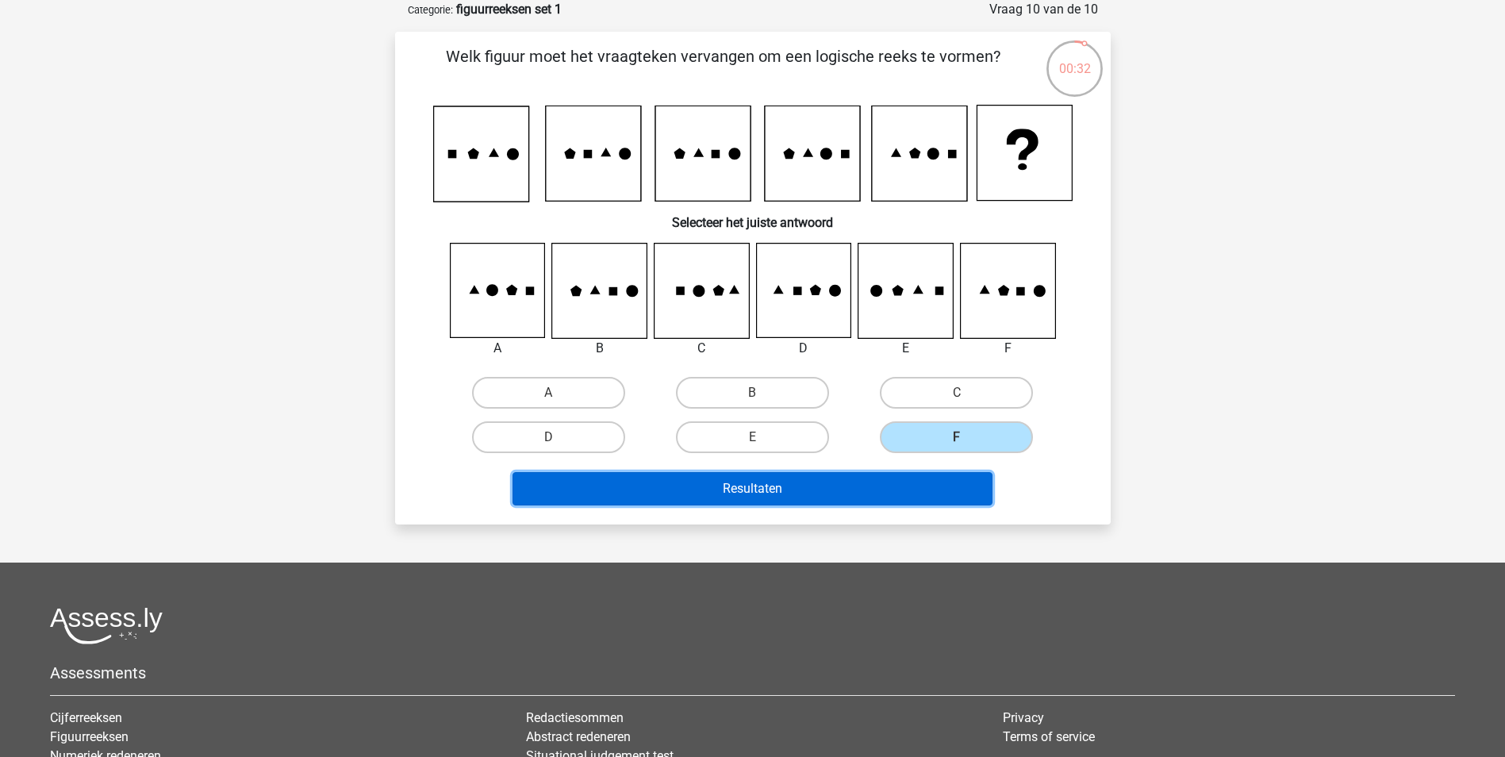
click at [941, 499] on button "Resultaten" at bounding box center [752, 488] width 480 height 33
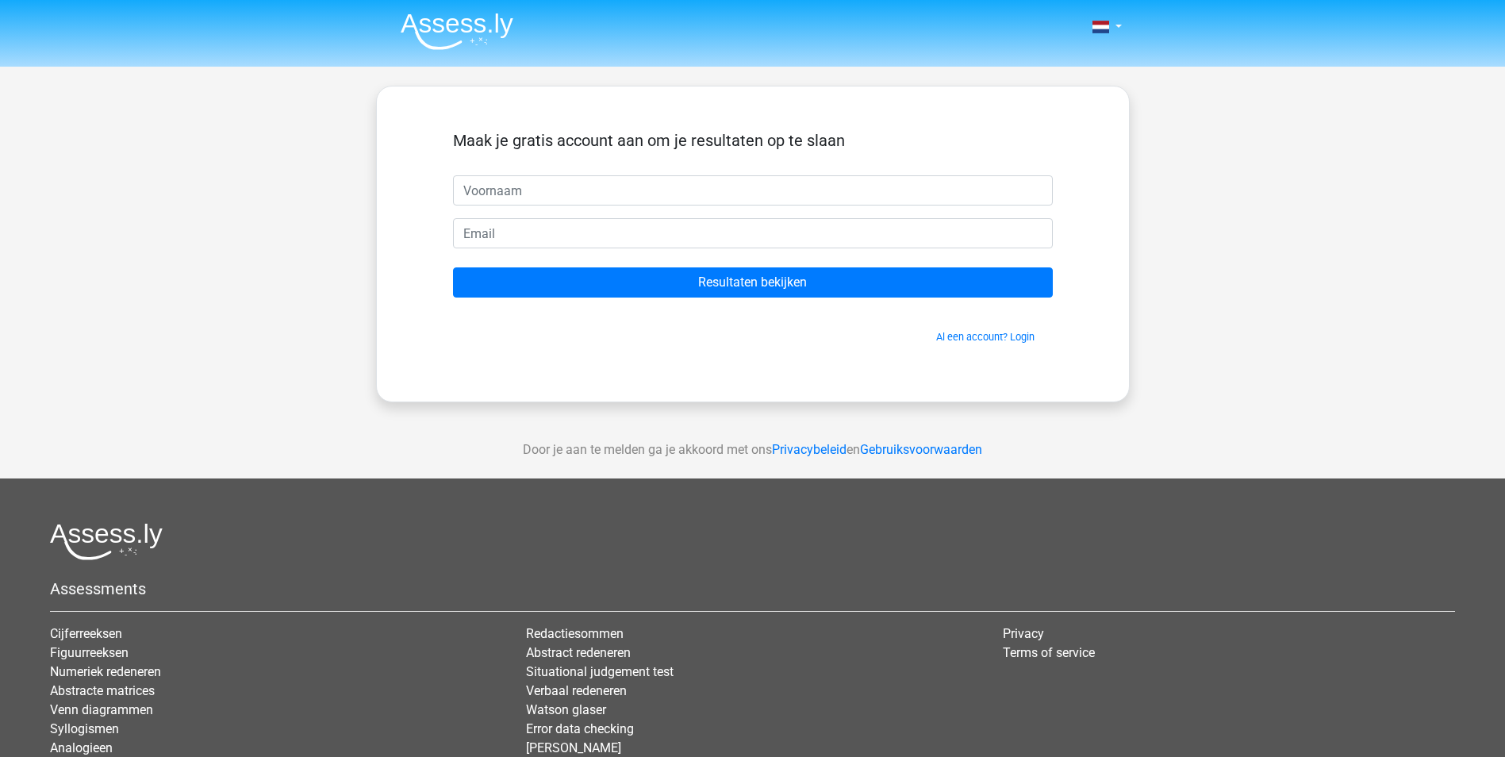
click at [692, 195] on input "text" at bounding box center [753, 190] width 600 height 30
type input "volkan"
type input "[EMAIL_ADDRESS][DOMAIN_NAME]"
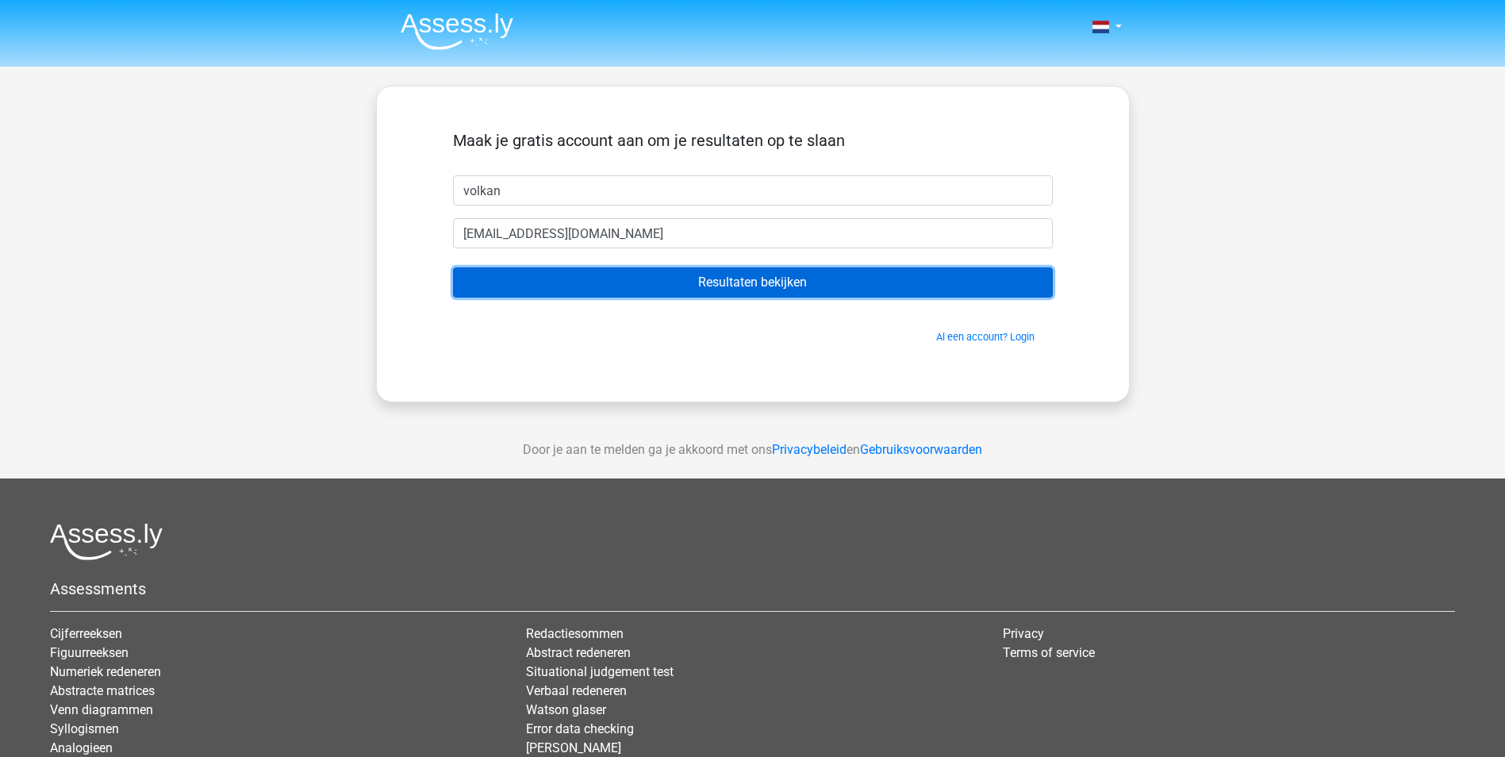
click at [679, 291] on input "Resultaten bekijken" at bounding box center [753, 282] width 600 height 30
